Goal: Check status: Check status

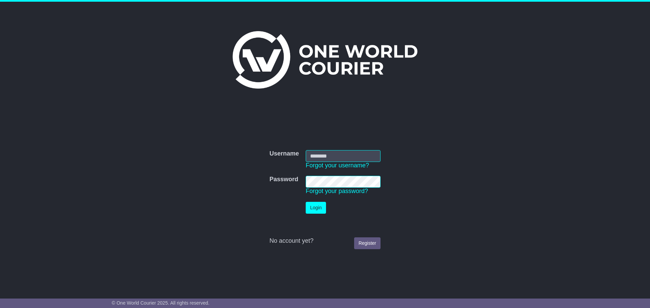
type input "**********"
click at [312, 208] on button "Login" at bounding box center [316, 208] width 20 height 12
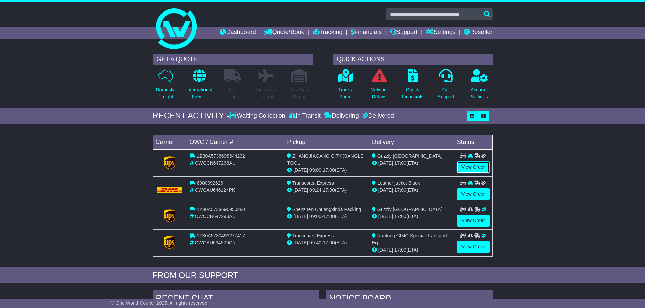
click at [473, 167] on link "View Order" at bounding box center [473, 167] width 32 height 12
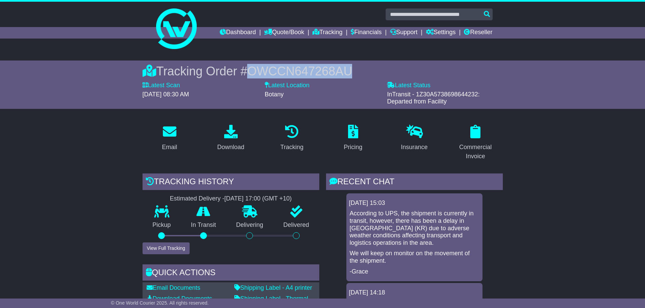
drag, startPoint x: 251, startPoint y: 72, endPoint x: 355, endPoint y: 71, distance: 103.2
click at [352, 71] on span "OWCCN647268AU" at bounding box center [299, 71] width 105 height 14
click at [321, 220] on div "Tracking history Estimated Delivery - [DATE] 17:00 (GMT +10) Pickup In Transit …" at bounding box center [230, 277] width 183 height 206
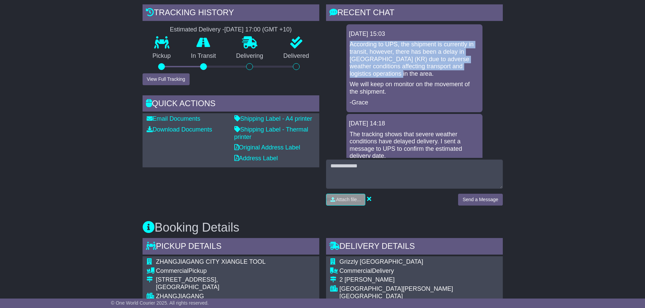
drag, startPoint x: 351, startPoint y: 44, endPoint x: 384, endPoint y: 71, distance: 43.0
click at [384, 71] on p "According to UPS, the shipment is currently in transit, however, there has been…" at bounding box center [414, 59] width 129 height 37
copy p "According to UPS, the shipment is currently in transit, however, there has been…"
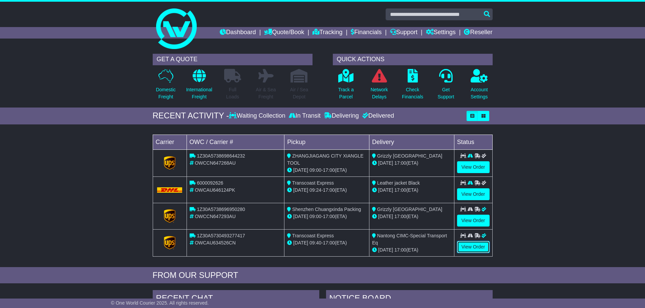
click at [469, 246] on link "View Order" at bounding box center [473, 247] width 32 height 12
click at [471, 218] on link "View Order" at bounding box center [473, 221] width 32 height 12
